Goal: Task Accomplishment & Management: Use online tool/utility

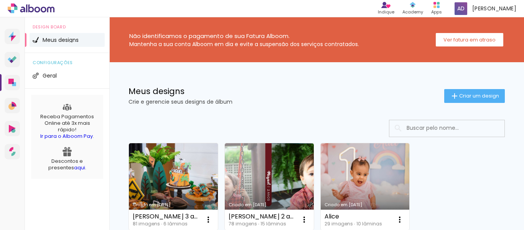
scroll to position [72, 0]
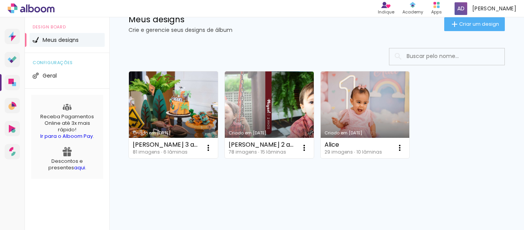
click at [165, 109] on link "Criado em [DATE]" at bounding box center [173, 114] width 89 height 87
